Goal: Task Accomplishment & Management: Manage account settings

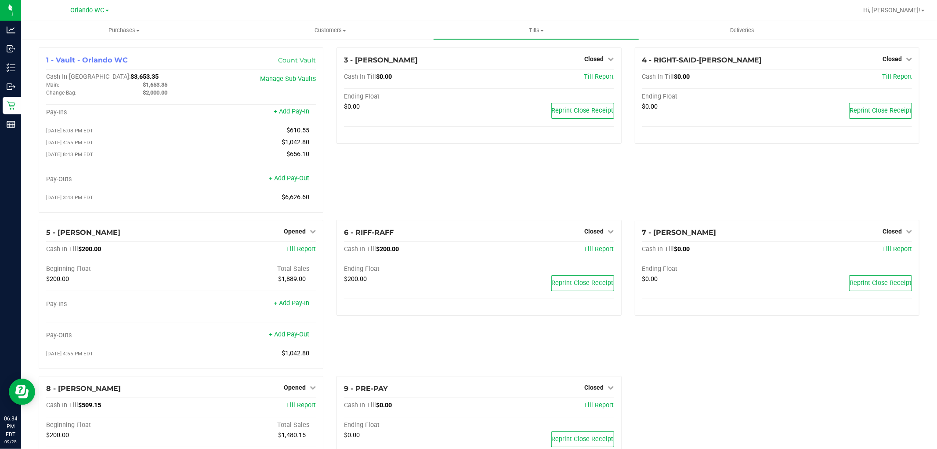
click at [348, 152] on div "3 - [PERSON_NAME]-DERULO Closed Open Till Cash In Till $0.00 Till Report Ending…" at bounding box center [479, 133] width 298 height 172
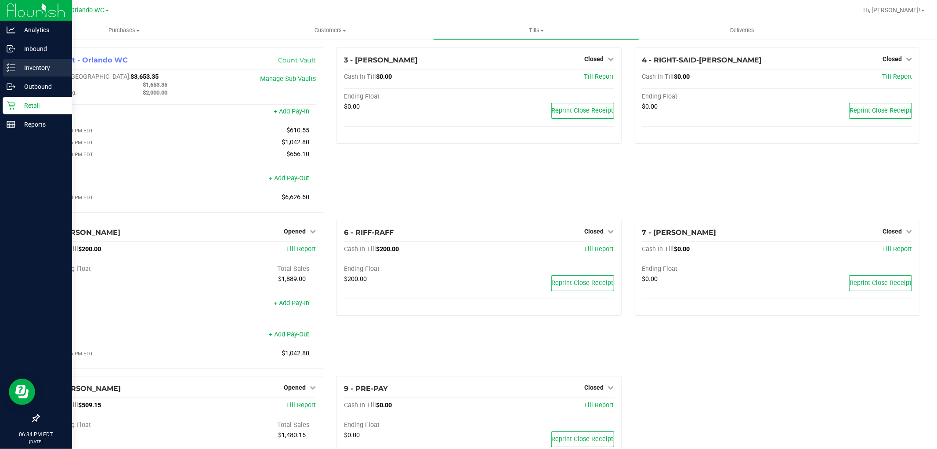
click at [3, 69] on div "Inventory" at bounding box center [37, 68] width 69 height 18
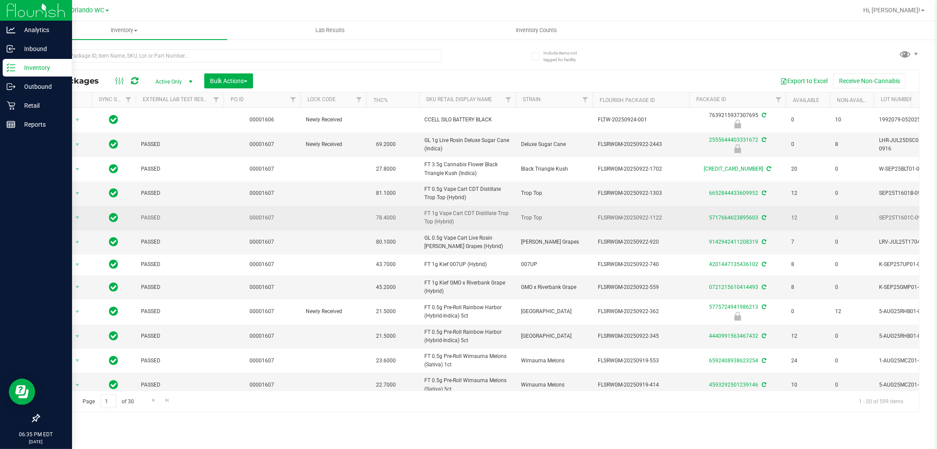
click at [503, 221] on span "FT 1g Vape Cart CDT Distillate Trop Top (Hybrid)" at bounding box center [467, 217] width 86 height 17
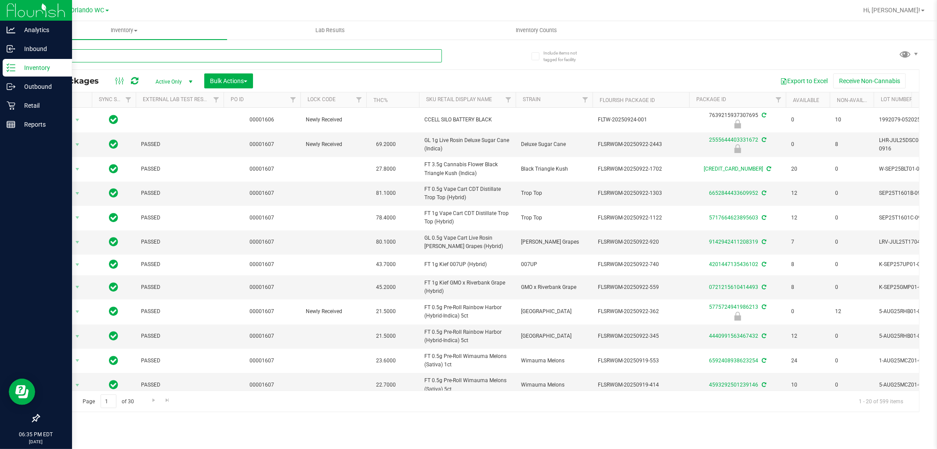
click at [128, 50] on input "text" at bounding box center [240, 55] width 403 height 13
click at [126, 55] on input "text" at bounding box center [240, 55] width 403 height 13
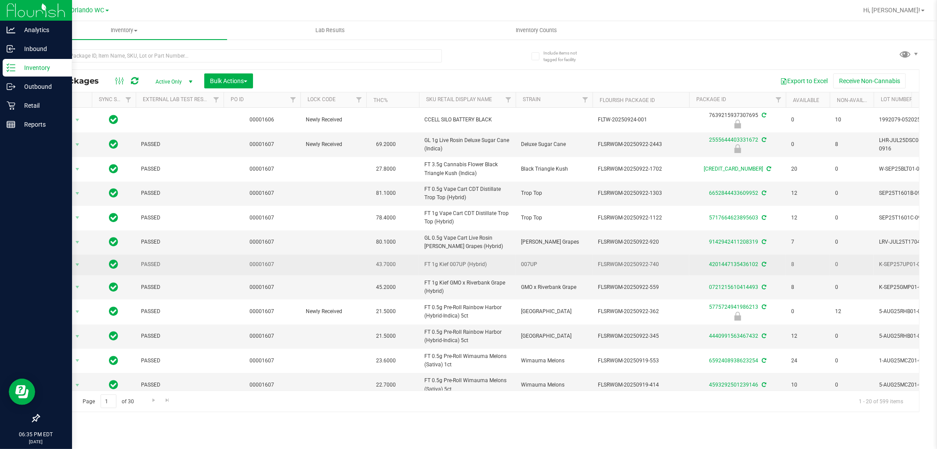
click at [481, 273] on td "FT 1g Kief 007UP (Hybrid)" at bounding box center [467, 264] width 97 height 21
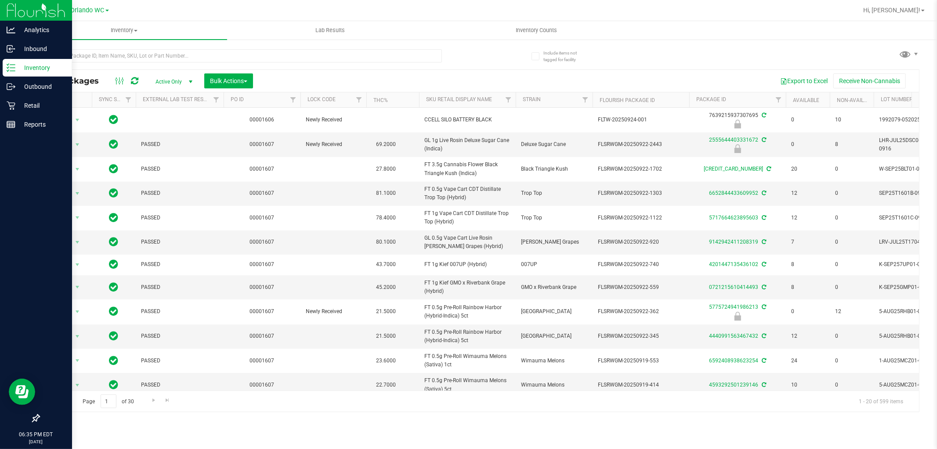
click at [335, 45] on div at bounding box center [259, 55] width 441 height 28
click at [333, 47] on div at bounding box center [259, 55] width 441 height 28
click at [326, 51] on input "text" at bounding box center [240, 55] width 403 height 13
type input "DRM"
click at [468, 239] on span "GL 0.5g Vape Cart Live Rosin [PERSON_NAME] Grapes (Hybrid)" at bounding box center [467, 242] width 86 height 17
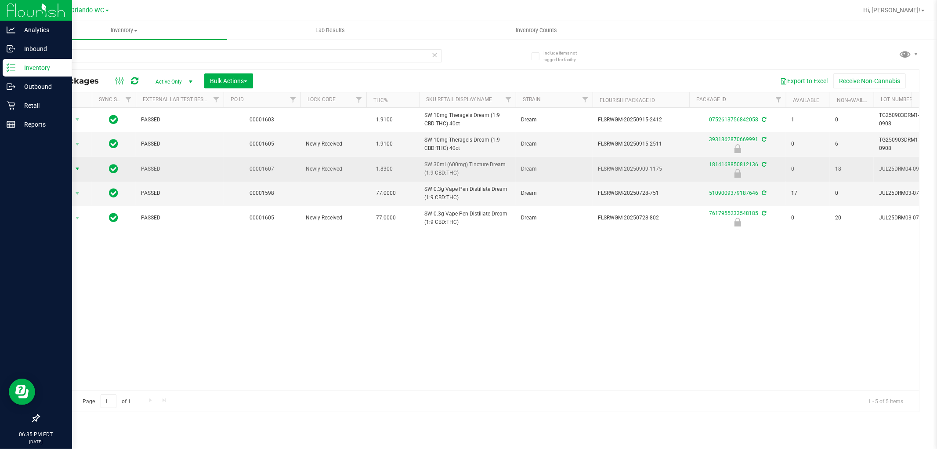
click at [73, 165] on span "select" at bounding box center [77, 169] width 11 height 12
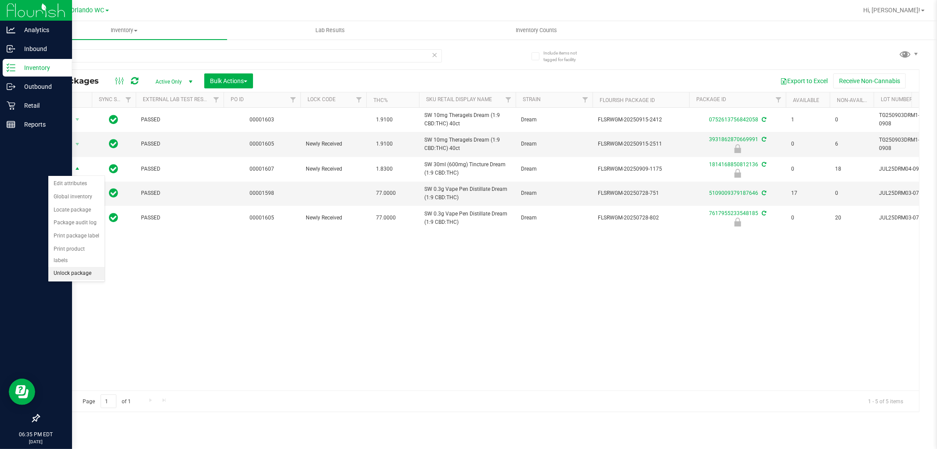
click at [80, 272] on li "Unlock package" at bounding box center [76, 273] width 56 height 13
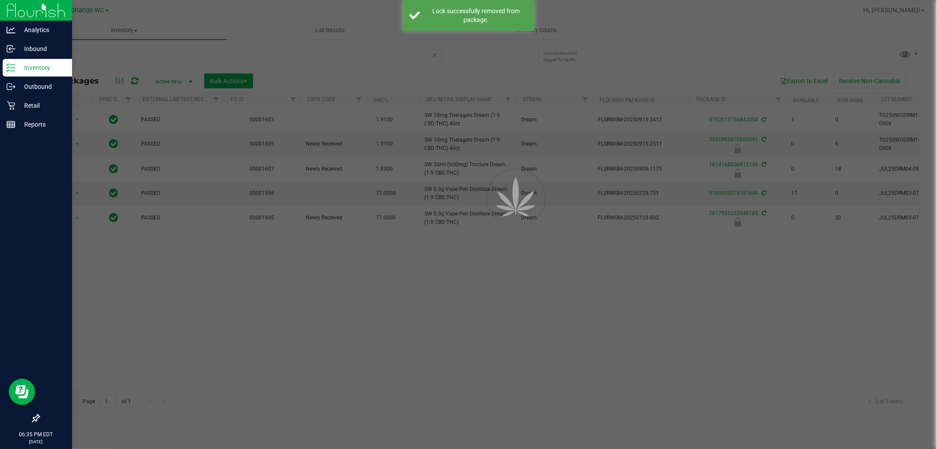
click at [617, 313] on div at bounding box center [468, 224] width 937 height 449
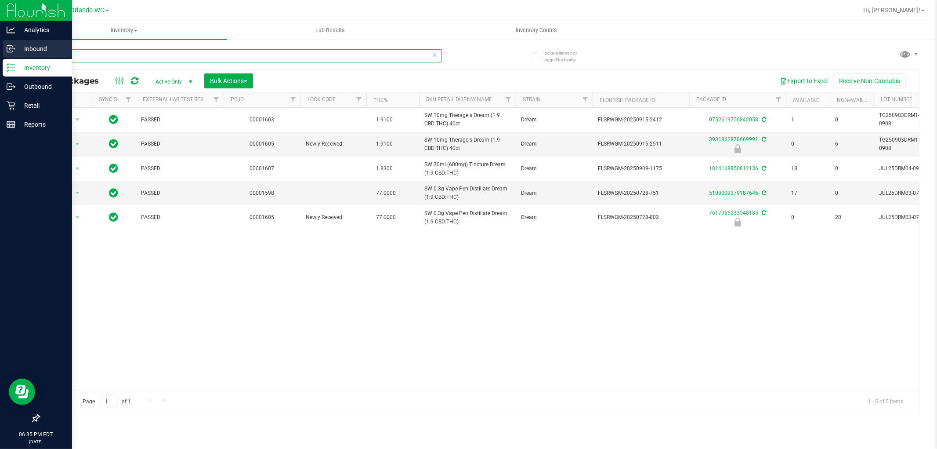
drag, startPoint x: 218, startPoint y: 52, endPoint x: 0, endPoint y: 52, distance: 217.5
click at [0, 52] on div "Analytics Inbound Inventory Outbound Retail Reports 06:35 PM EDT [DATE] 09/25 O…" at bounding box center [468, 224] width 937 height 449
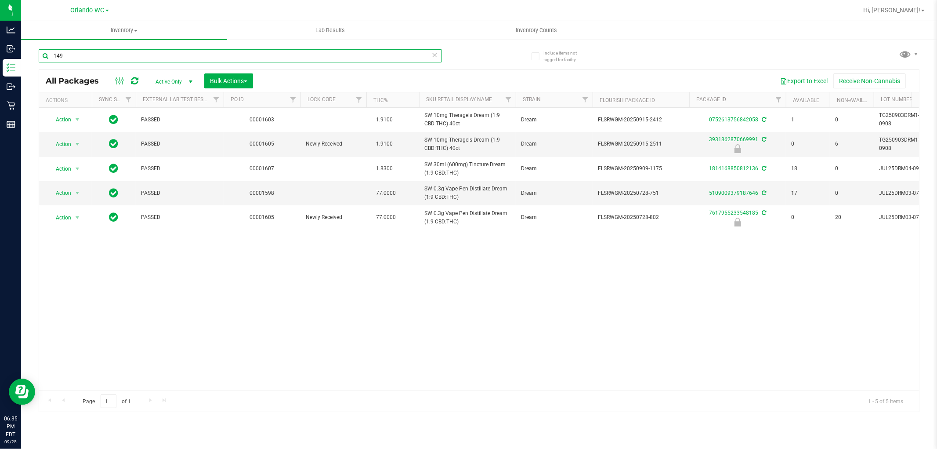
type input "-149"
click at [330, 343] on div "Action Action Adjust qty Create package Edit attributes Global inventory Locate…" at bounding box center [479, 249] width 880 height 283
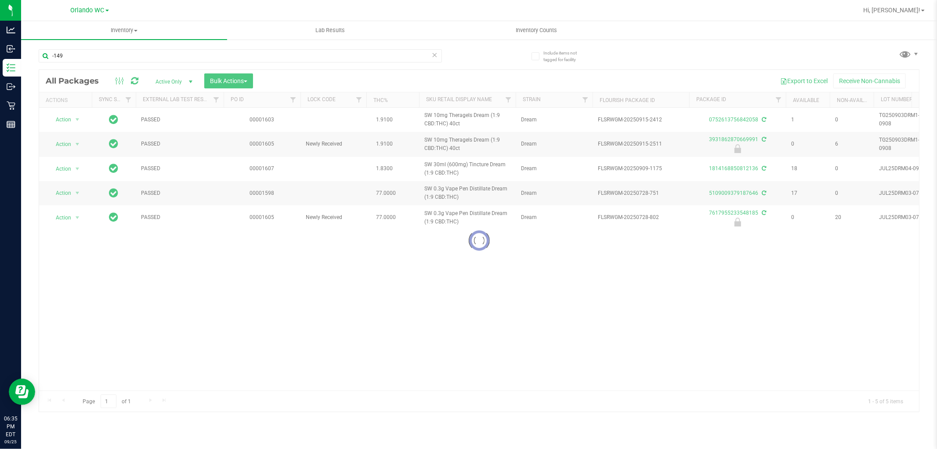
click at [330, 343] on div at bounding box center [479, 240] width 880 height 341
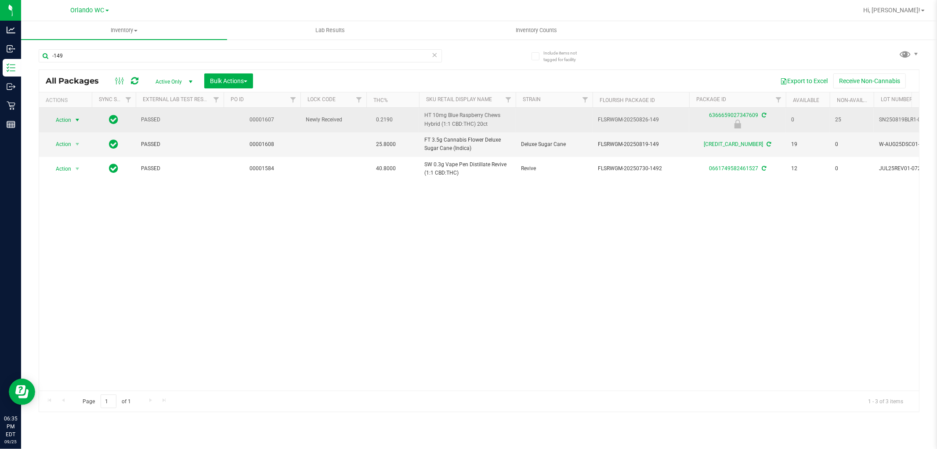
click at [65, 120] on span "Action" at bounding box center [60, 120] width 24 height 12
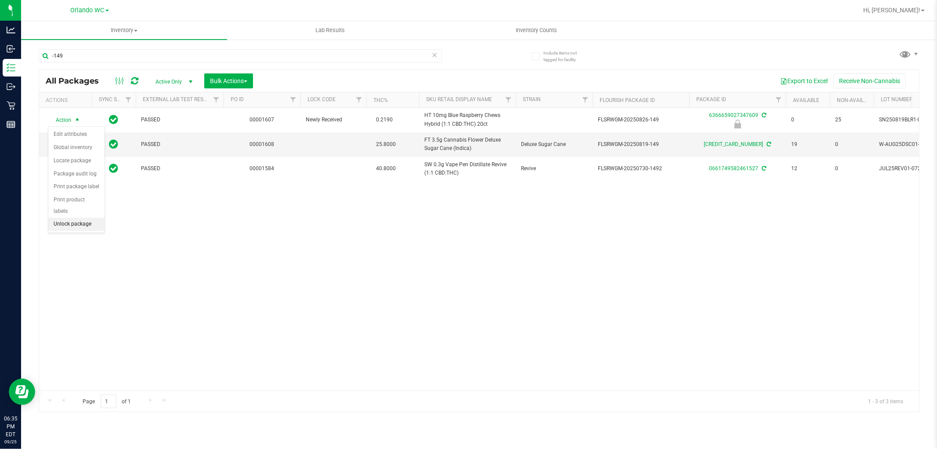
click at [76, 223] on li "Unlock package" at bounding box center [76, 224] width 56 height 13
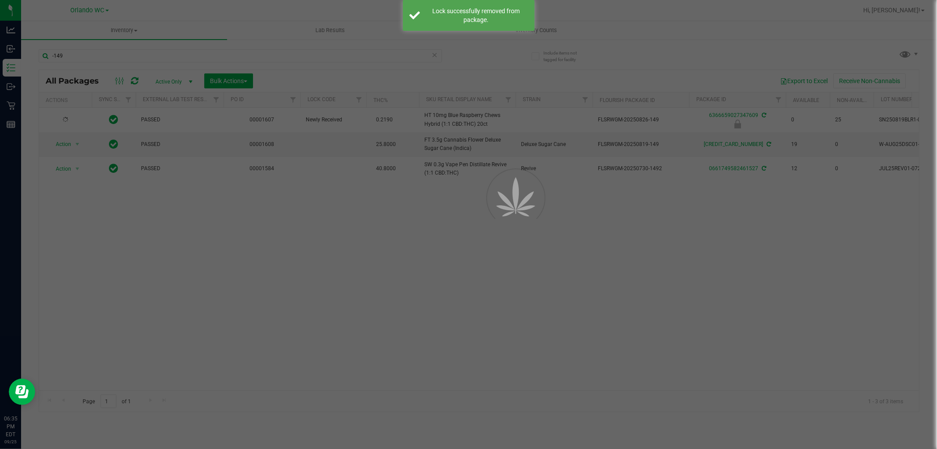
click at [418, 289] on div at bounding box center [468, 224] width 937 height 449
click at [417, 289] on div at bounding box center [468, 224] width 937 height 449
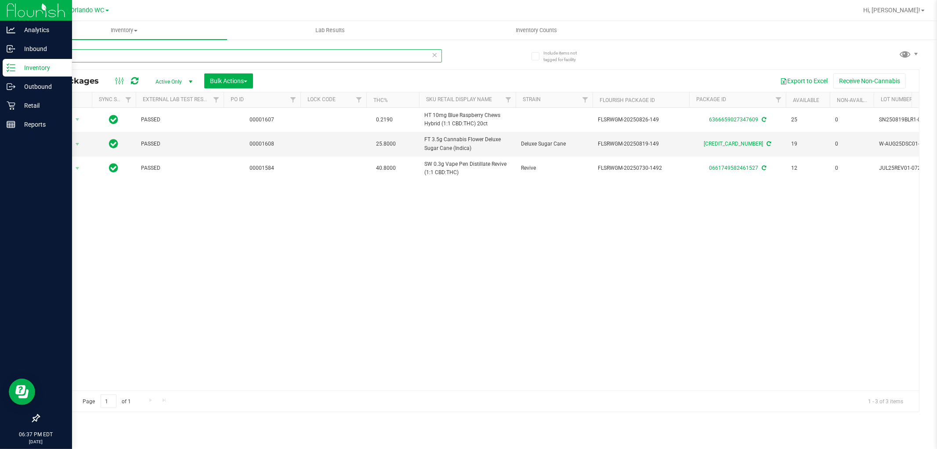
drag, startPoint x: 84, startPoint y: 52, endPoint x: 1, endPoint y: 61, distance: 83.5
click at [0, 61] on div "Analytics Inbound Inventory Outbound Retail Reports 06:37 PM EDT [DATE] 09/25 O…" at bounding box center [468, 224] width 937 height 449
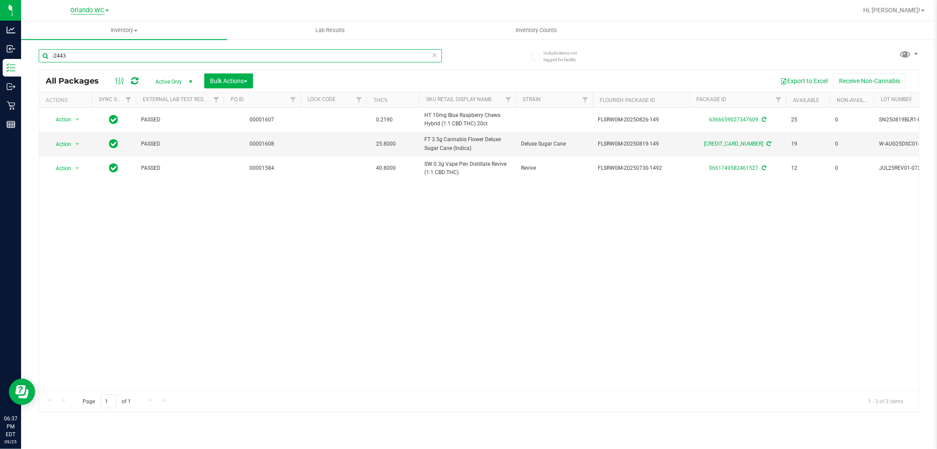
type input "-2443"
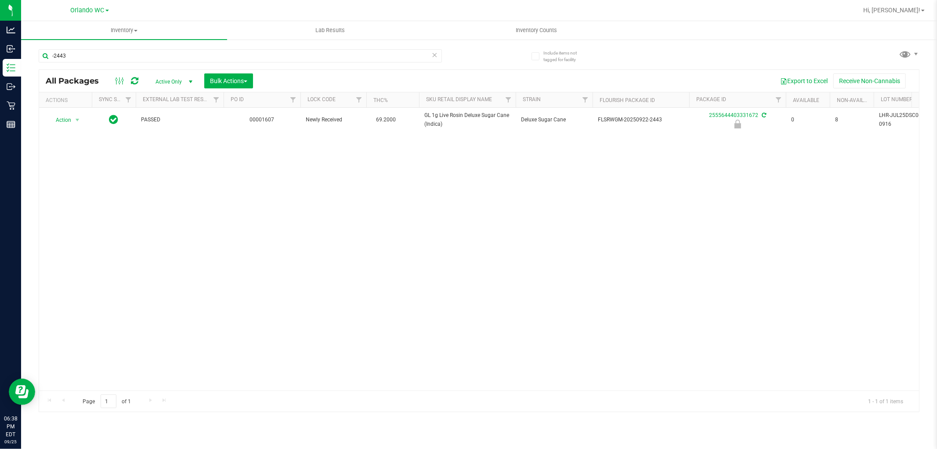
click at [284, 227] on div "Action Action Edit attributes Global inventory Locate package Package audit log…" at bounding box center [479, 249] width 880 height 283
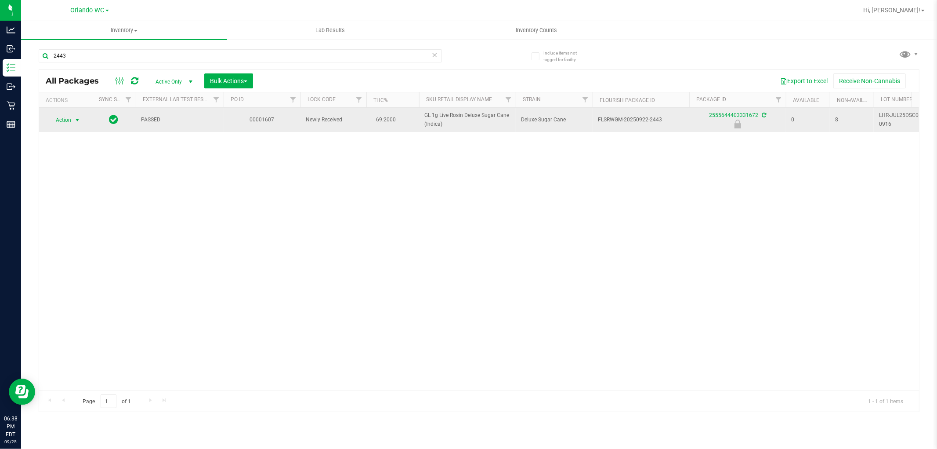
click at [63, 121] on span "Action" at bounding box center [60, 120] width 24 height 12
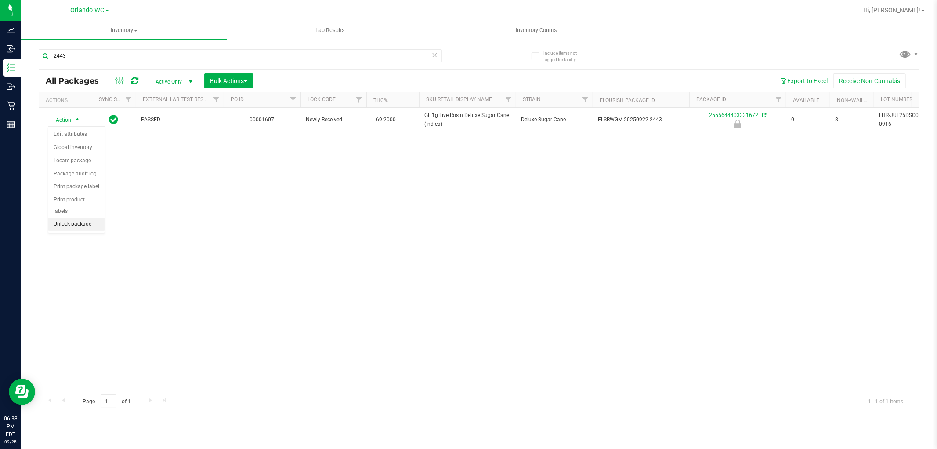
drag, startPoint x: 73, startPoint y: 228, endPoint x: 80, endPoint y: 226, distance: 8.3
click at [76, 226] on li "Unlock package" at bounding box center [76, 224] width 56 height 13
drag, startPoint x: 188, startPoint y: 225, endPoint x: 145, endPoint y: 139, distance: 95.7
click at [188, 225] on div "PASSED 00001607 Newly Received 69.2000 GL 1g Live Rosin Deluxe Sugar Cane (Indi…" at bounding box center [479, 249] width 880 height 283
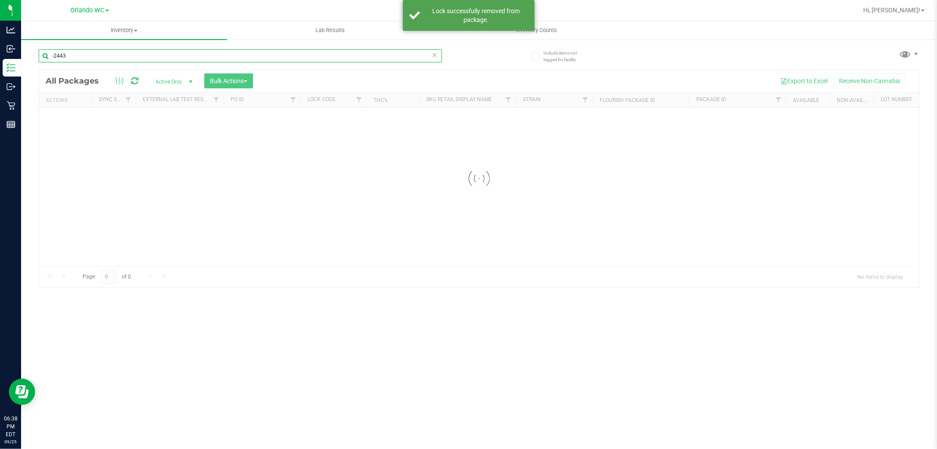
click at [76, 56] on input "-2443" at bounding box center [240, 55] width 403 height 13
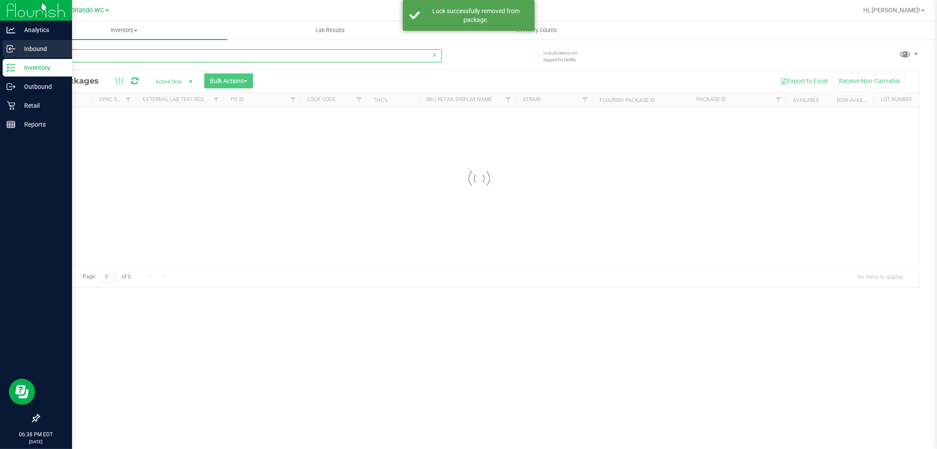
drag, startPoint x: 86, startPoint y: 53, endPoint x: 2, endPoint y: 56, distance: 84.0
click at [2, 56] on div "Analytics Inbound Inventory Outbound Retail Reports 06:38 PM EDT [DATE] 09/25 O…" at bounding box center [468, 224] width 937 height 449
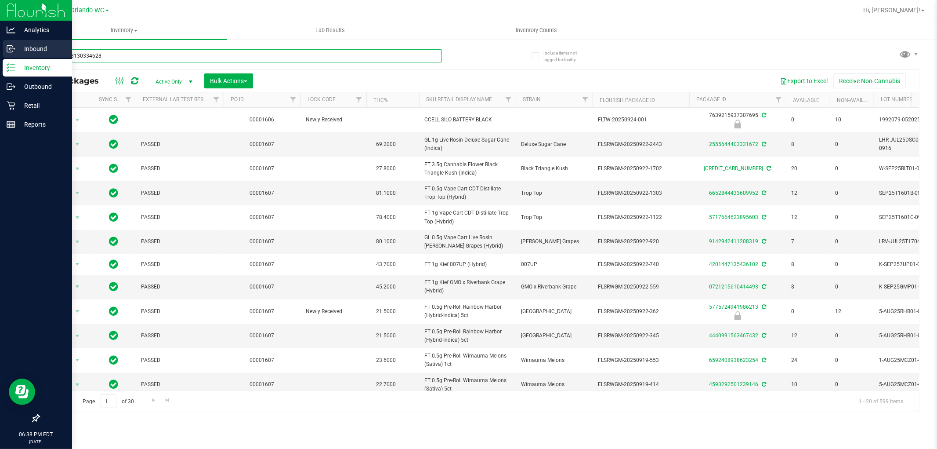
type input "7901078130334628"
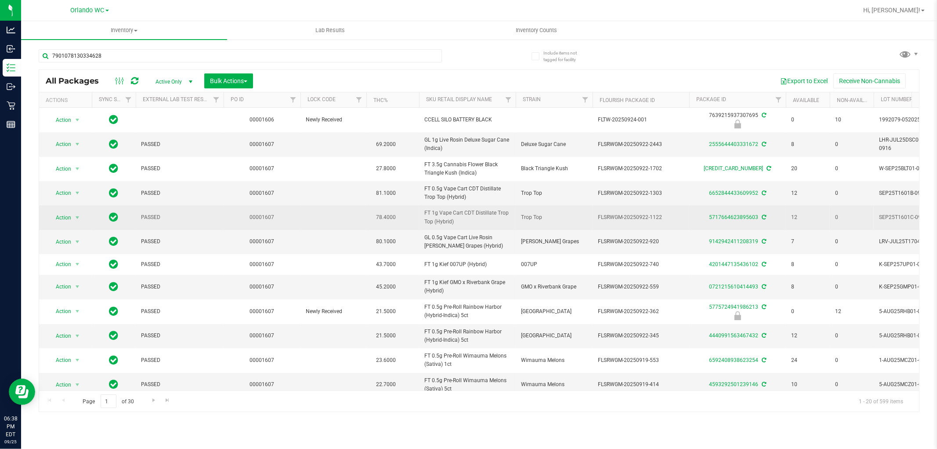
click at [357, 218] on td at bounding box center [334, 217] width 66 height 24
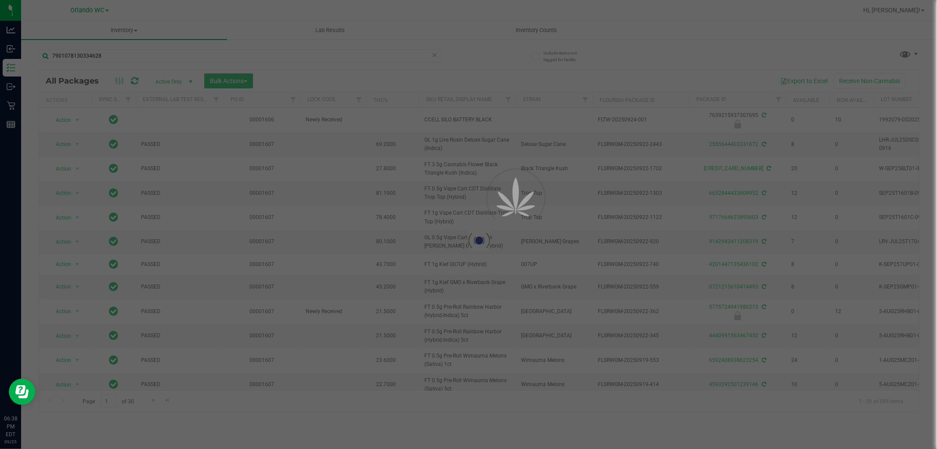
click at [338, 259] on div at bounding box center [468, 224] width 937 height 449
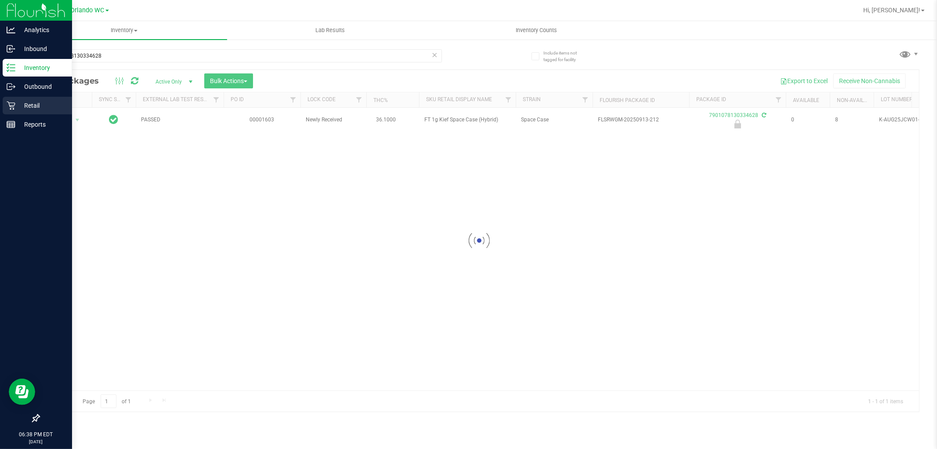
drag, startPoint x: 139, startPoint y: 170, endPoint x: 14, endPoint y: 106, distance: 140.1
click at [134, 165] on div at bounding box center [479, 240] width 880 height 341
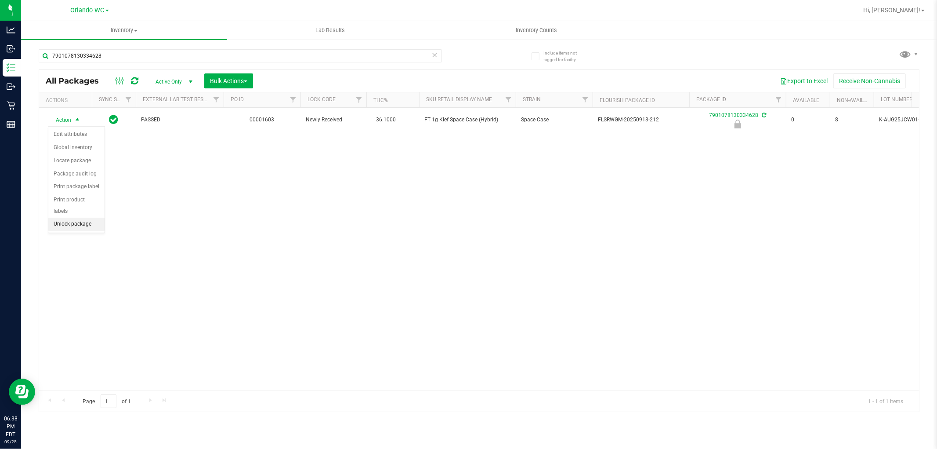
drag, startPoint x: 78, startPoint y: 226, endPoint x: 85, endPoint y: 226, distance: 7.0
click at [81, 226] on li "Unlock package" at bounding box center [76, 224] width 56 height 13
click at [215, 246] on div "Inventory All packages All inventory Waste log Create inventory Lab Results Inv…" at bounding box center [479, 235] width 916 height 428
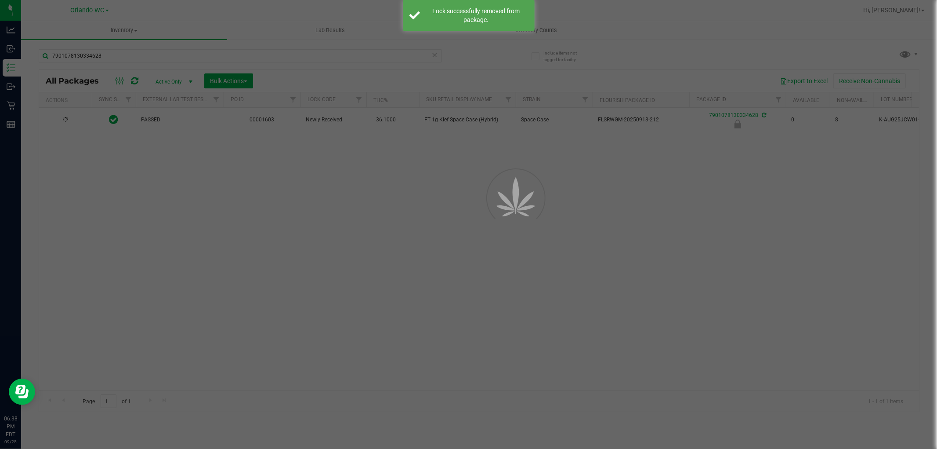
click at [199, 230] on div at bounding box center [468, 224] width 937 height 449
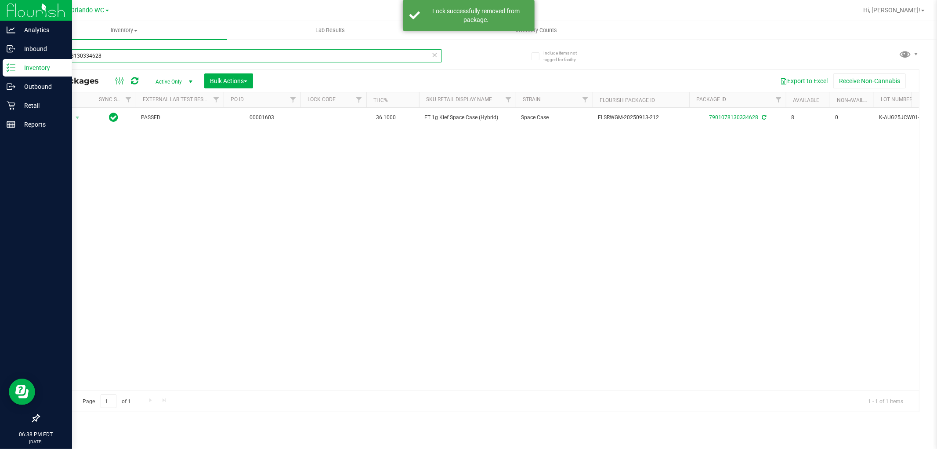
drag, startPoint x: 81, startPoint y: 55, endPoint x: 0, endPoint y: 74, distance: 83.5
click at [0, 75] on div "Analytics Inbound Inventory Outbound Retail Reports 06:38 PM EDT [DATE] 09/25 O…" at bounding box center [468, 224] width 937 height 449
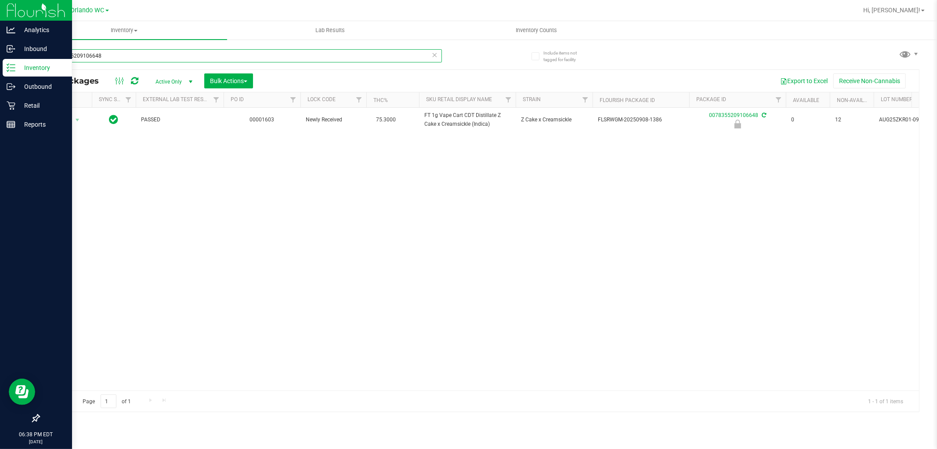
type input "0078355209106648"
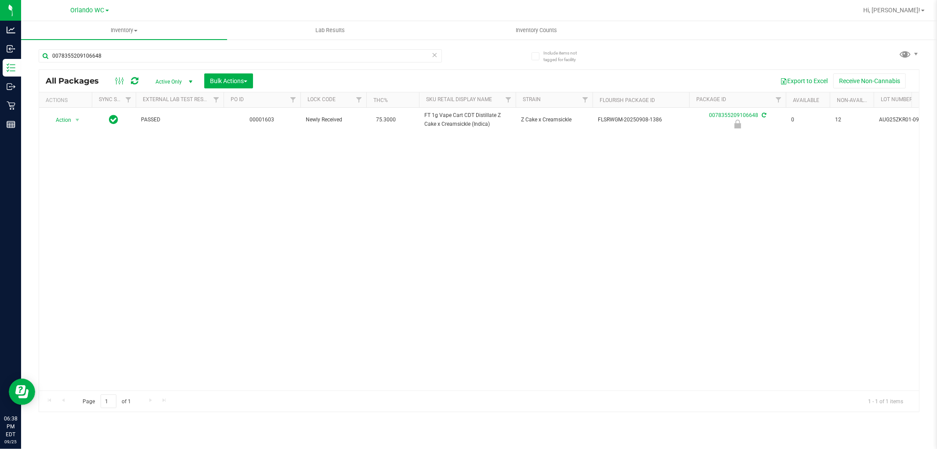
drag, startPoint x: 172, startPoint y: 177, endPoint x: 112, endPoint y: 141, distance: 70.5
click at [167, 167] on div "Action Action Edit attributes Global inventory Locate package Package audit log…" at bounding box center [479, 249] width 880 height 283
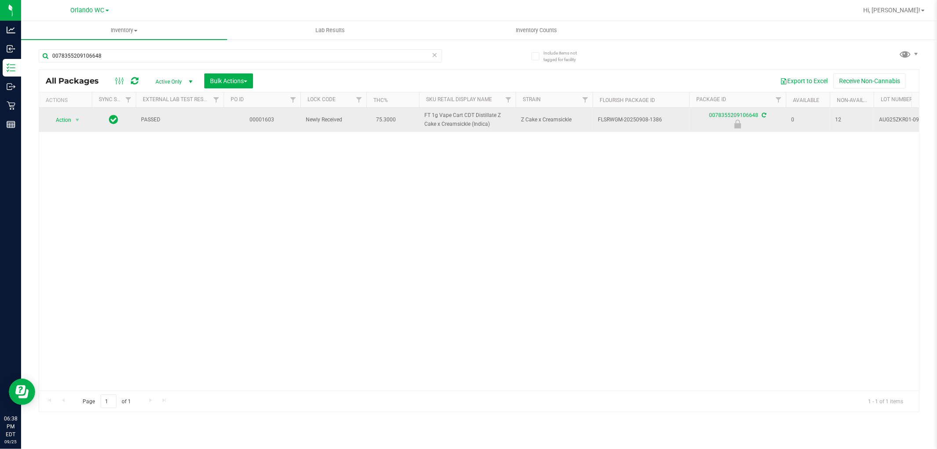
click at [56, 118] on span "Action" at bounding box center [60, 120] width 24 height 12
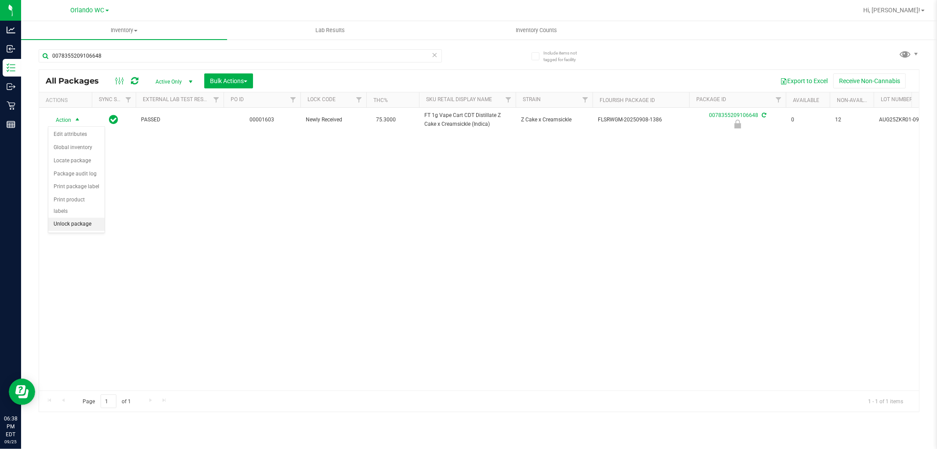
click at [75, 221] on li "Unlock package" at bounding box center [76, 224] width 56 height 13
click at [231, 236] on div "Inventory All packages All inventory Waste log Create inventory Lab Results Inv…" at bounding box center [479, 235] width 916 height 428
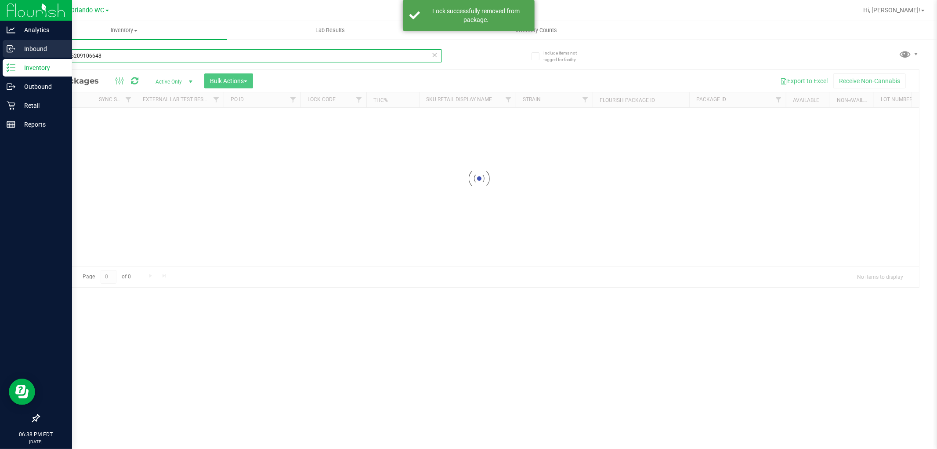
drag, startPoint x: 112, startPoint y: 54, endPoint x: 0, endPoint y: 55, distance: 112.1
click at [0, 55] on div "Analytics Inbound Inventory Outbound Retail Reports 06:38 PM EDT [DATE] 09/25 O…" at bounding box center [468, 224] width 937 height 449
type input "0867410651366702"
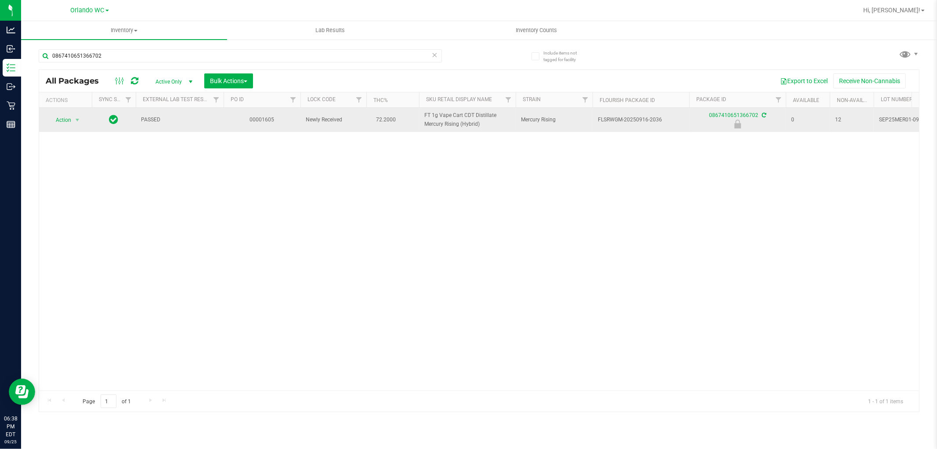
drag, startPoint x: 286, startPoint y: 155, endPoint x: 111, endPoint y: 126, distance: 177.3
click at [269, 151] on div "Action Action Edit attributes Global inventory Locate package Package audit log…" at bounding box center [479, 249] width 880 height 283
click at [71, 121] on span "Action" at bounding box center [60, 120] width 24 height 12
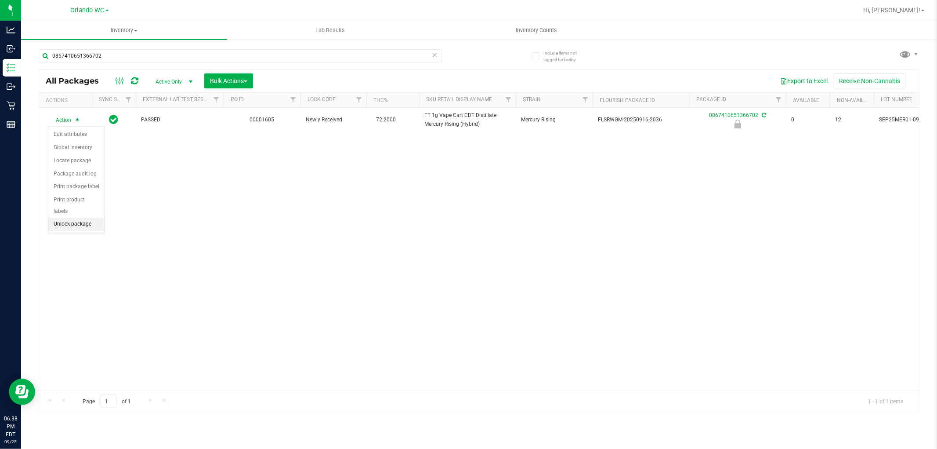
click at [66, 229] on li "Unlock package" at bounding box center [76, 224] width 56 height 13
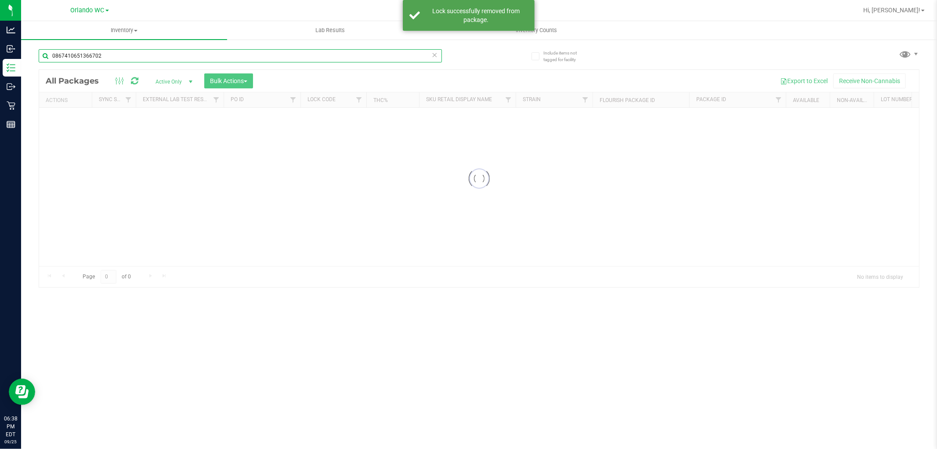
click at [121, 55] on input "0867410651366702" at bounding box center [240, 55] width 403 height 13
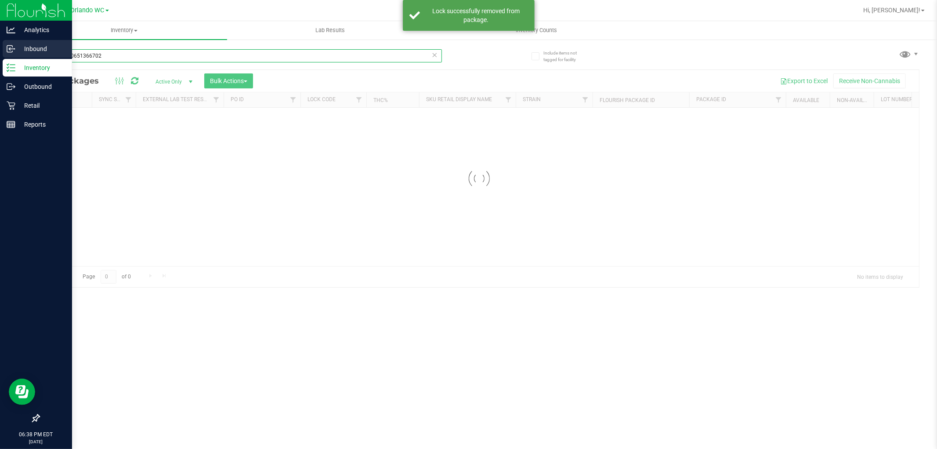
drag, startPoint x: 121, startPoint y: 55, endPoint x: 0, endPoint y: 55, distance: 120.8
click at [0, 55] on div "Analytics Inbound Inventory Outbound Retail Reports 06:38 PM EDT [DATE] 09/25 O…" at bounding box center [468, 224] width 937 height 449
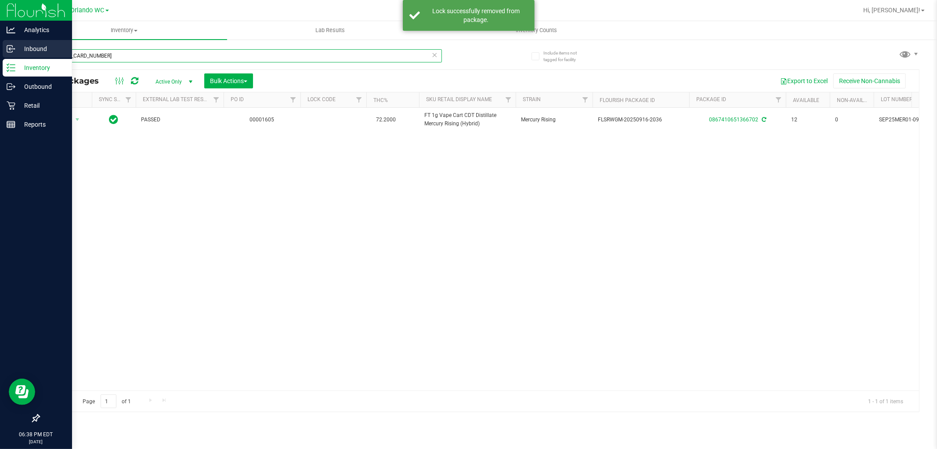
type input "[CREDIT_CARD_NUMBER]"
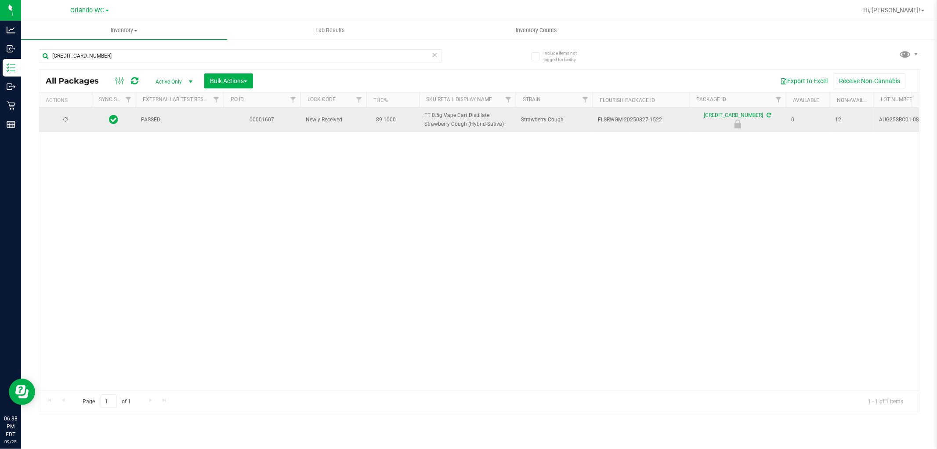
click at [186, 131] on div "PASSED 00001607 Newly Received 89.1000 FT 0.5g Vape Cart Distillate Strawberry …" at bounding box center [479, 249] width 880 height 283
click at [58, 119] on span "Action" at bounding box center [60, 120] width 24 height 12
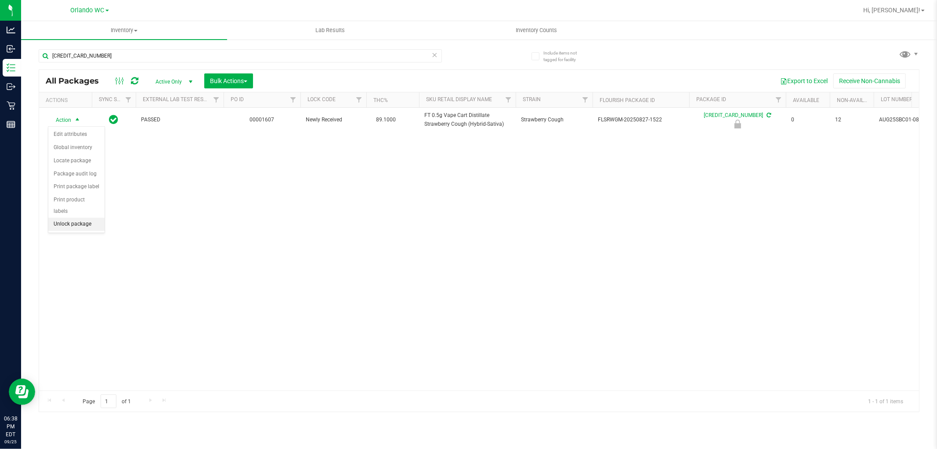
drag, startPoint x: 77, startPoint y: 224, endPoint x: 325, endPoint y: 259, distance: 250.7
click at [78, 224] on li "Unlock package" at bounding box center [76, 224] width 56 height 13
click at [325, 259] on div "Inventory All packages All inventory Waste log Create inventory Lab Results Inv…" at bounding box center [479, 235] width 916 height 428
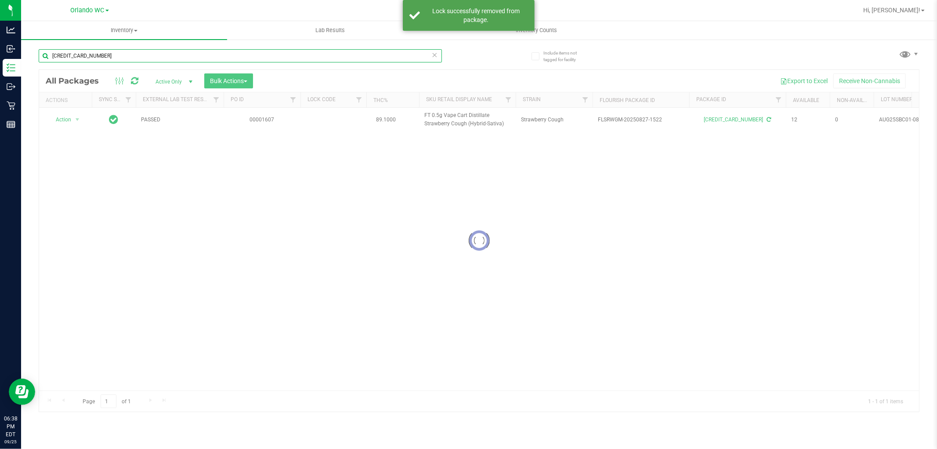
click at [114, 52] on input "[CREDIT_CARD_NUMBER]" at bounding box center [240, 55] width 403 height 13
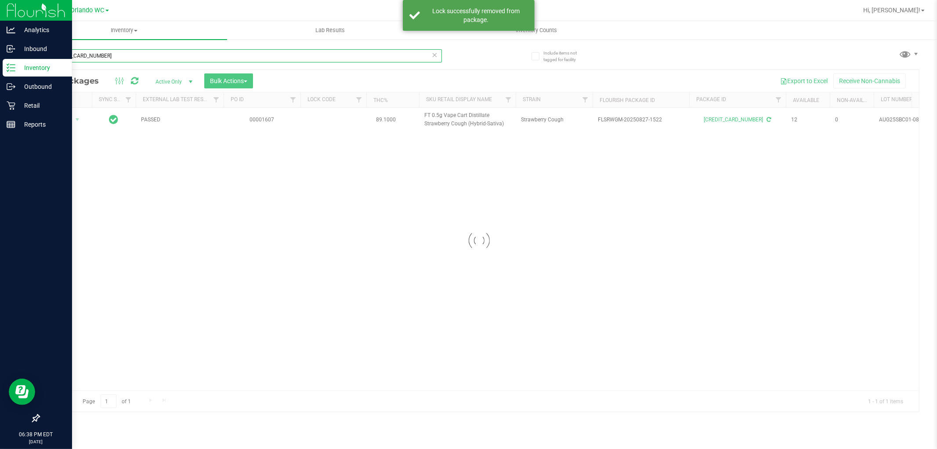
drag, startPoint x: 118, startPoint y: 59, endPoint x: 0, endPoint y: 59, distance: 117.8
click at [0, 59] on div "Analytics Inbound Inventory Outbound Retail Reports 06:38 PM EDT [DATE] 09/25 O…" at bounding box center [468, 224] width 937 height 449
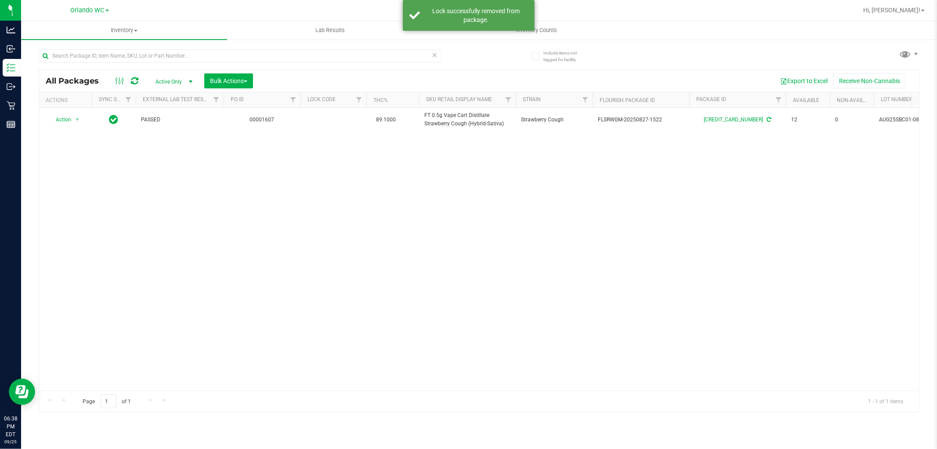
click at [669, 246] on div "Action Action Adjust qty Create package Edit attributes Global inventory Locate…" at bounding box center [479, 249] width 880 height 283
